Goal: Information Seeking & Learning: Learn about a topic

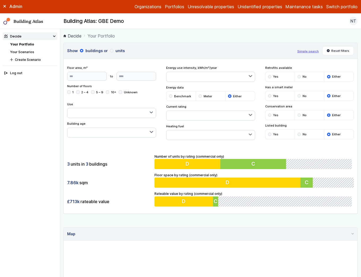
scroll to position [183, 0]
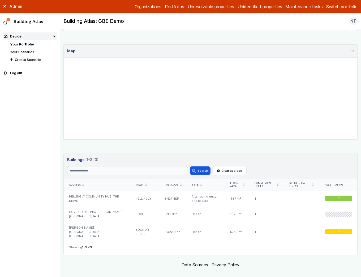
click at [287, 155] on header "Buildings 3 1-3 (3) Buildings 3 1-3 (3) Search Search Clear address" at bounding box center [211, 165] width 294 height 25
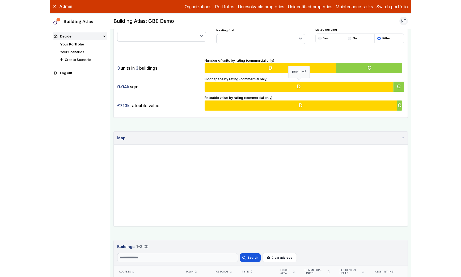
scroll to position [183, 0]
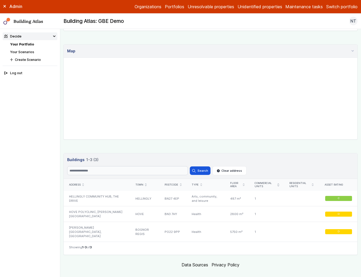
click at [25, 51] on link "Your Scenarios" at bounding box center [22, 52] width 24 height 4
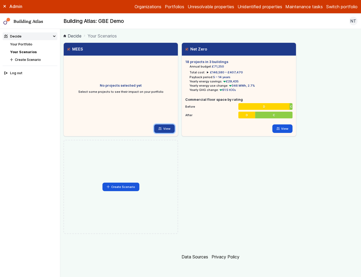
click at [165, 129] on link "View" at bounding box center [164, 128] width 20 height 8
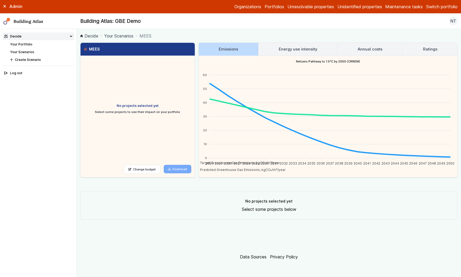
click at [19, 52] on link "Your Scenarios" at bounding box center [22, 52] width 24 height 4
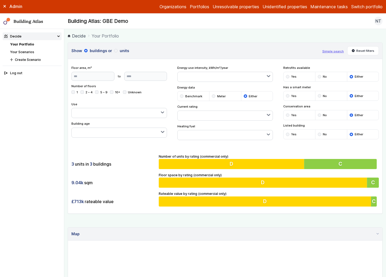
click at [376, 8] on button "Switch portfolio" at bounding box center [366, 6] width 31 height 6
click at [0, 0] on button "GP surgeries" at bounding box center [0, 0] width 0 height 0
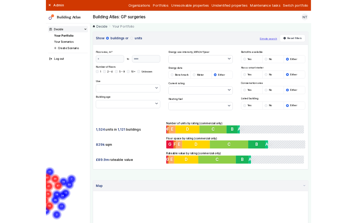
scroll to position [2, 0]
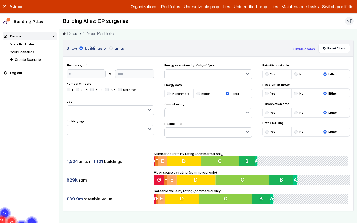
click at [117, 22] on h2 "Building Atlas: GP surgeries" at bounding box center [95, 21] width 65 height 7
click at [8, 6] on div "Admin" at bounding box center [29, 6] width 59 height 6
click at [6, 6] on div "Admin" at bounding box center [29, 6] width 59 height 6
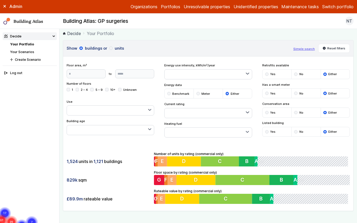
click at [6, 6] on icon at bounding box center [4, 6] width 3 height 3
click at [28, 103] on nav "Decide Your Portfolio Your Scenarios Create Scenario Log out" at bounding box center [29, 126] width 59 height 194
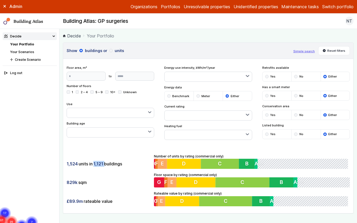
drag, startPoint x: 92, startPoint y: 164, endPoint x: 104, endPoint y: 164, distance: 12.5
click at [104, 164] on div "1,524 units in 1,121 buildings" at bounding box center [109, 164] width 84 height 10
click at [104, 178] on div "829k sqm" at bounding box center [109, 182] width 84 height 10
click at [71, 166] on span "1,524" at bounding box center [72, 164] width 11 height 6
click at [243, 78] on button "button" at bounding box center [208, 77] width 87 height 10
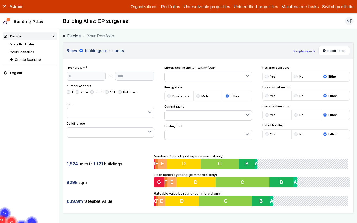
click at [243, 78] on button "button" at bounding box center [208, 77] width 87 height 10
click at [228, 116] on button "button" at bounding box center [208, 116] width 87 height 10
click at [232, 136] on button "button" at bounding box center [208, 135] width 87 height 10
click at [99, 132] on button "button" at bounding box center [110, 133] width 87 height 10
click at [111, 107] on div "Use Arts, community, and leisure Education Emergency services Factories Health …" at bounding box center [111, 110] width 88 height 16
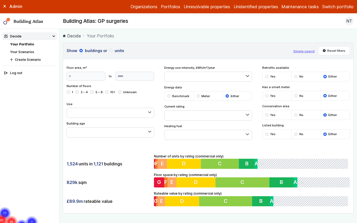
click at [184, 51] on h3 "Show buildings or units" at bounding box center [178, 51] width 223 height 6
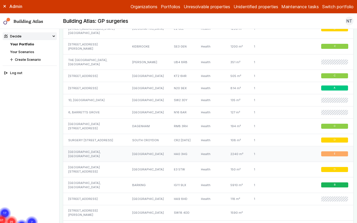
scroll to position [471, 0]
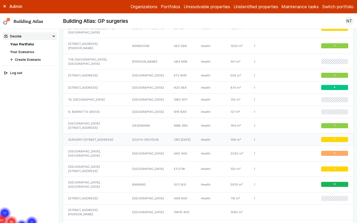
click at [100, 134] on div "SURGERY 96, BRIGHTON ROAD" at bounding box center [95, 140] width 64 height 12
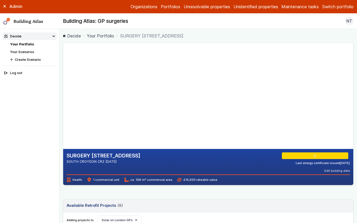
drag, startPoint x: 143, startPoint y: 94, endPoint x: 116, endPoint y: 90, distance: 27.6
click at [63, 90] on gmp-map-3d at bounding box center [63, 96] width 0 height 106
drag, startPoint x: 116, startPoint y: 87, endPoint x: 116, endPoint y: 72, distance: 14.3
click at [63, 72] on gmp-map-3d at bounding box center [63, 96] width 0 height 106
drag, startPoint x: 116, startPoint y: 74, endPoint x: 145, endPoint y: 84, distance: 30.8
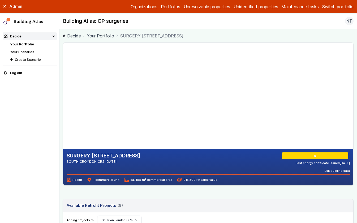
click at [63, 84] on gmp-map-3d at bounding box center [63, 96] width 0 height 106
drag, startPoint x: 151, startPoint y: 67, endPoint x: 104, endPoint y: 67, distance: 46.7
click at [63, 67] on gmp-map-3d at bounding box center [63, 96] width 0 height 106
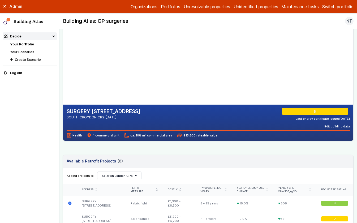
scroll to position [41, 0]
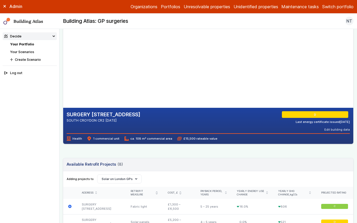
drag, startPoint x: 311, startPoint y: 112, endPoint x: 331, endPoint y: 119, distance: 21.6
click at [331, 119] on div "D Last energy certificate issued 05/01/24" at bounding box center [316, 117] width 68 height 13
drag, startPoint x: 91, startPoint y: 139, endPoint x: 123, endPoint y: 139, distance: 31.6
click at [123, 139] on div "Health 1 commercial unit ca. 108 m² commercial area £15,500 rateable value" at bounding box center [209, 136] width 284 height 7
drag, startPoint x: 129, startPoint y: 138, endPoint x: 161, endPoint y: 143, distance: 31.9
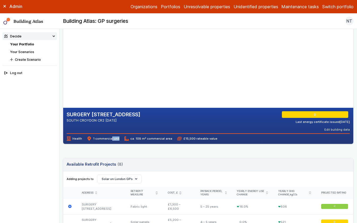
click at [161, 143] on div "SURGERY 96, BRIGHTON ROAD SOUTH CROYDON CR2 6AD D Last energy certificate issue…" at bounding box center [208, 126] width 290 height 36
click at [90, 125] on div "SURGERY 96, BRIGHTON ROAD SOUTH CROYDON CR2 6AD" at bounding box center [104, 121] width 74 height 20
drag, startPoint x: 70, startPoint y: 126, endPoint x: 78, endPoint y: 126, distance: 7.4
click at [72, 126] on div "SURGERY 96, BRIGHTON ROAD SOUTH CROYDON CR2 6AD" at bounding box center [104, 121] width 74 height 20
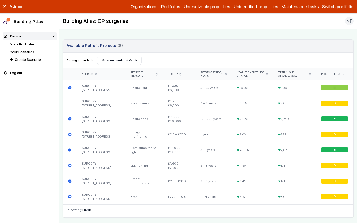
scroll to position [329, 0]
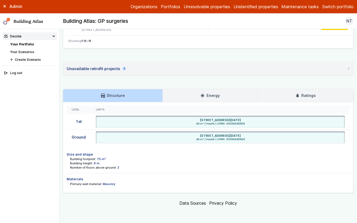
click at [182, 92] on link "Energy" at bounding box center [210, 95] width 95 height 13
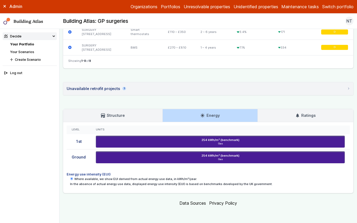
click at [314, 111] on link "Ratings" at bounding box center [306, 115] width 96 height 13
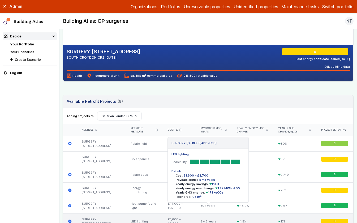
scroll to position [91, 0]
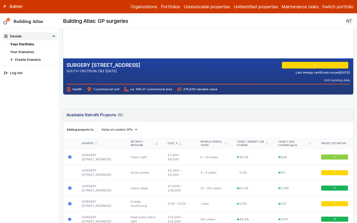
click at [29, 52] on link "Your Scenarios" at bounding box center [22, 52] width 24 height 4
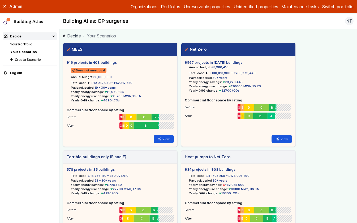
click at [88, 83] on summary "£19,952,040 – £52,317,780" at bounding box center [110, 83] width 44 height 4
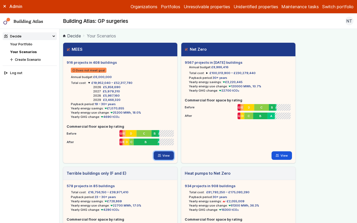
click at [162, 155] on link "View" at bounding box center [164, 155] width 20 height 8
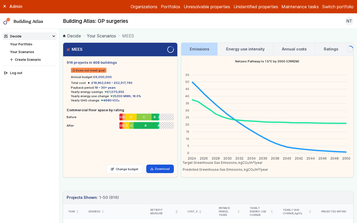
click at [240, 45] on link "Energy use intensity" at bounding box center [245, 49] width 55 height 13
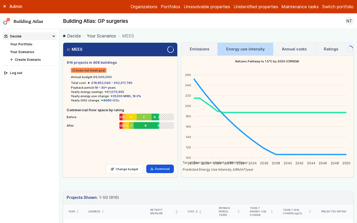
click at [295, 49] on h3 "Annual costs" at bounding box center [294, 49] width 25 height 6
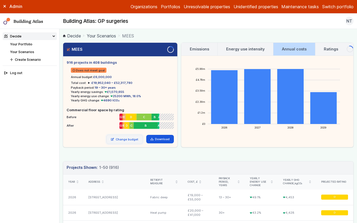
click at [125, 137] on link "Change budget" at bounding box center [124, 139] width 36 height 9
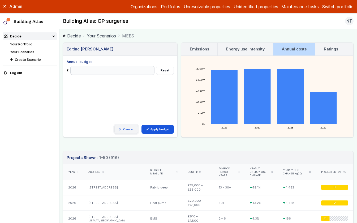
click at [117, 125] on link "Cancel" at bounding box center [126, 129] width 24 height 9
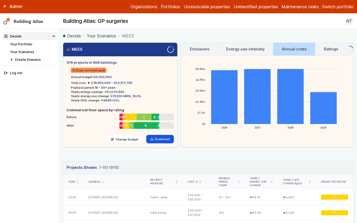
click at [92, 83] on span "£19,952,040 – £52,317,780" at bounding box center [111, 83] width 41 height 4
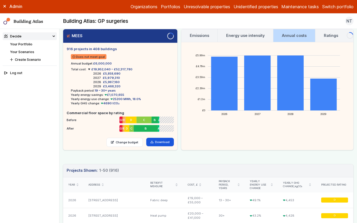
scroll to position [11, 0]
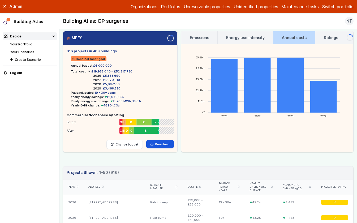
click at [25, 43] on link "Your Portfolio" at bounding box center [21, 44] width 22 height 4
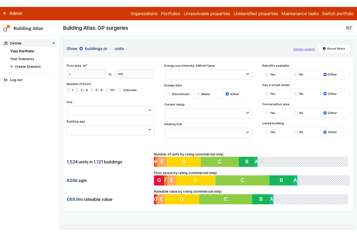
scroll to position [10, 0]
